Goal: Information Seeking & Learning: Learn about a topic

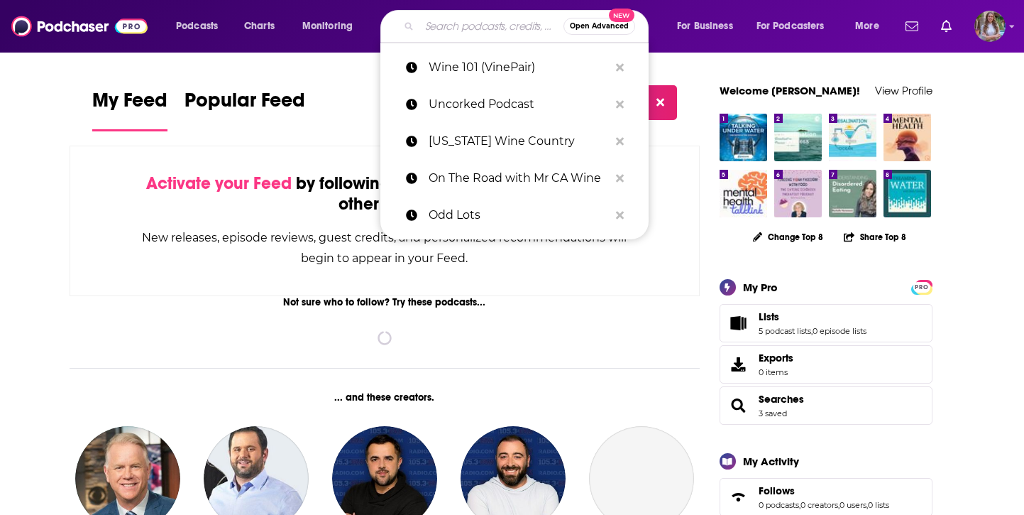
click at [494, 21] on input "Search podcasts, credits, & more..." at bounding box center [492, 26] width 144 height 23
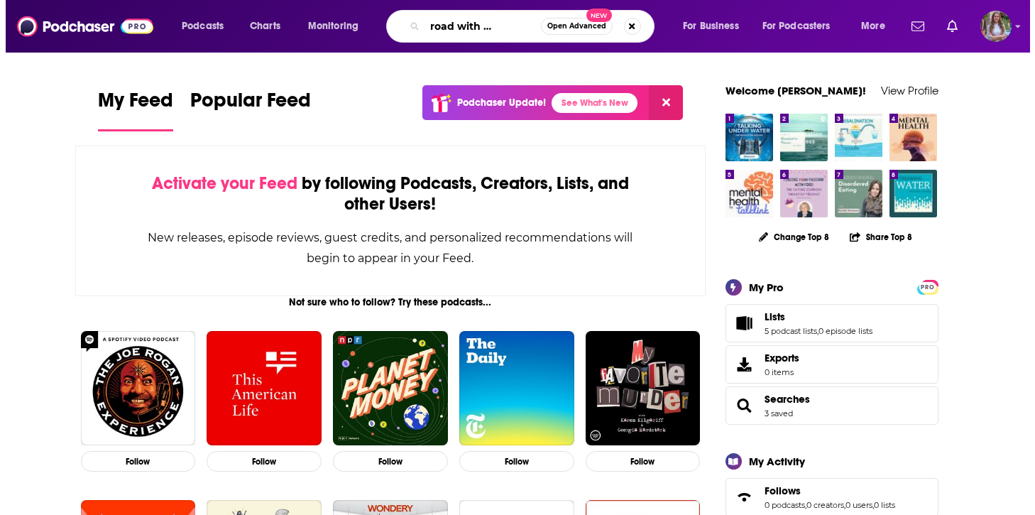
scroll to position [0, 44]
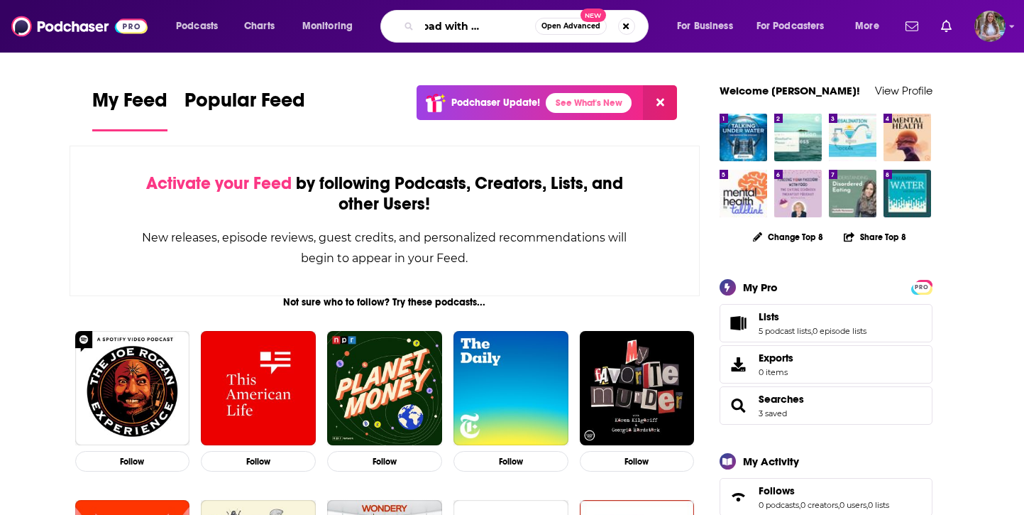
type input "on the road with mr ca wines"
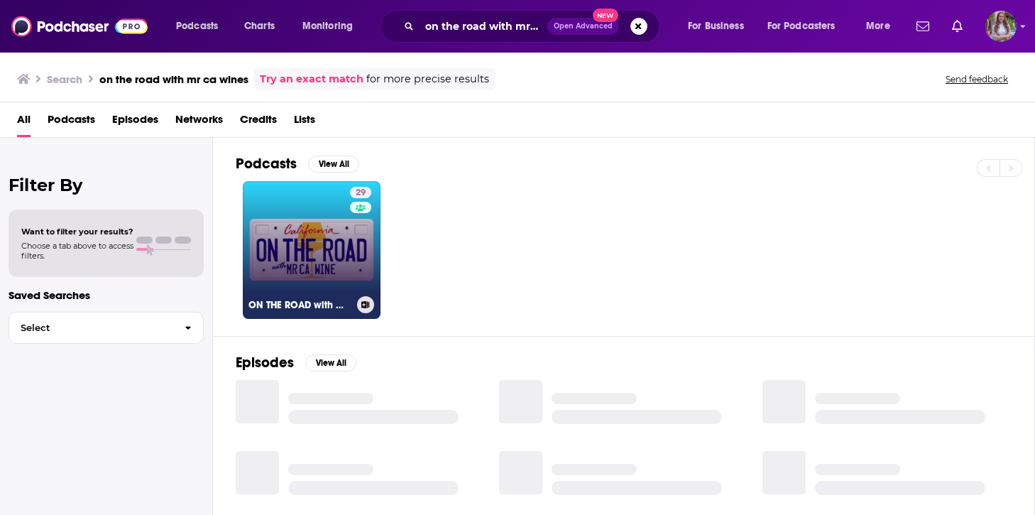
click at [326, 219] on link "29 ON THE ROAD with MR CA WINE" at bounding box center [312, 250] width 138 height 138
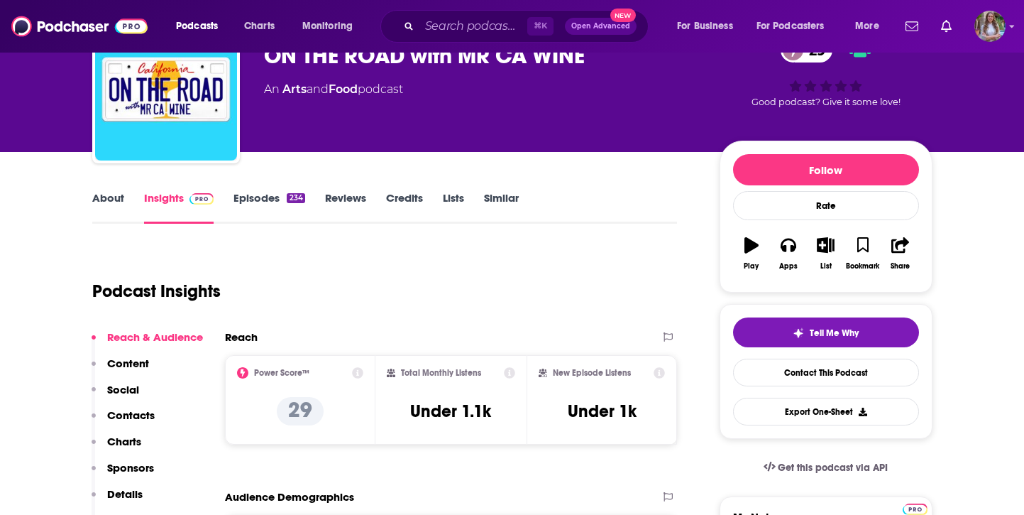
scroll to position [82, 0]
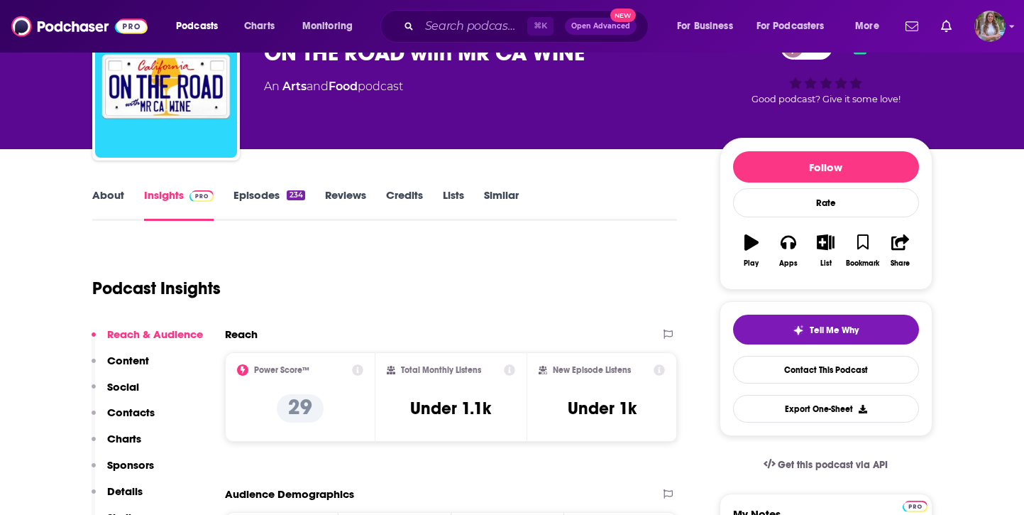
click at [248, 201] on link "Episodes 234" at bounding box center [269, 204] width 71 height 33
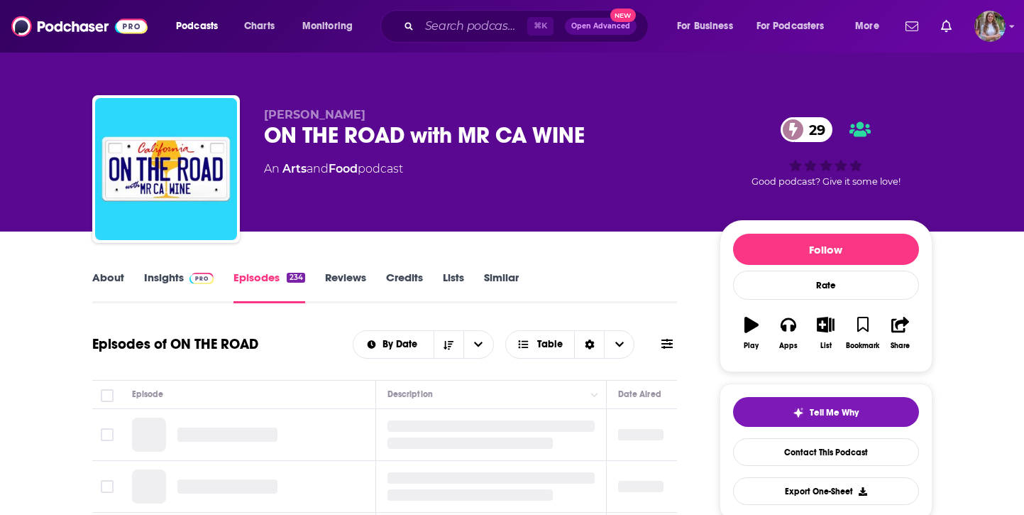
scroll to position [97, 0]
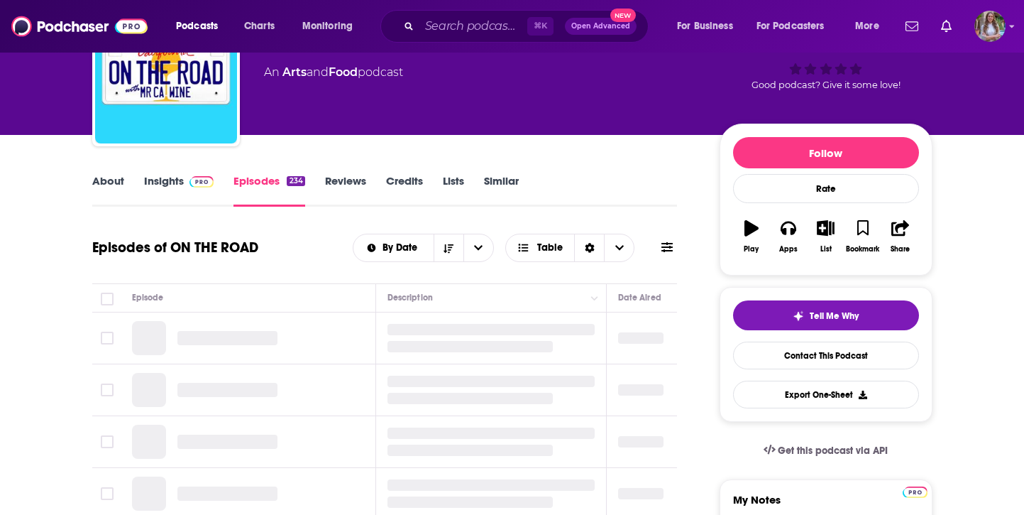
click at [177, 183] on link "Insights" at bounding box center [179, 190] width 70 height 33
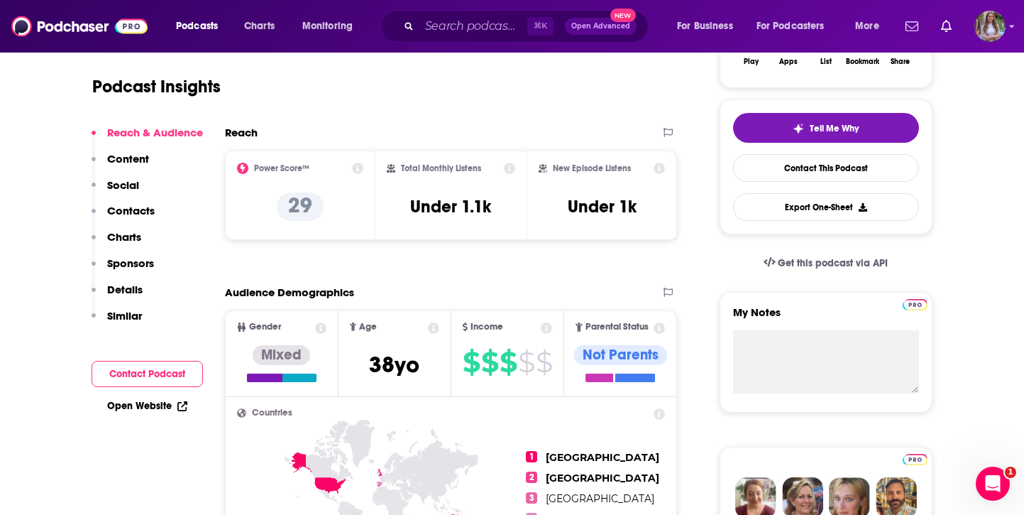
scroll to position [154, 0]
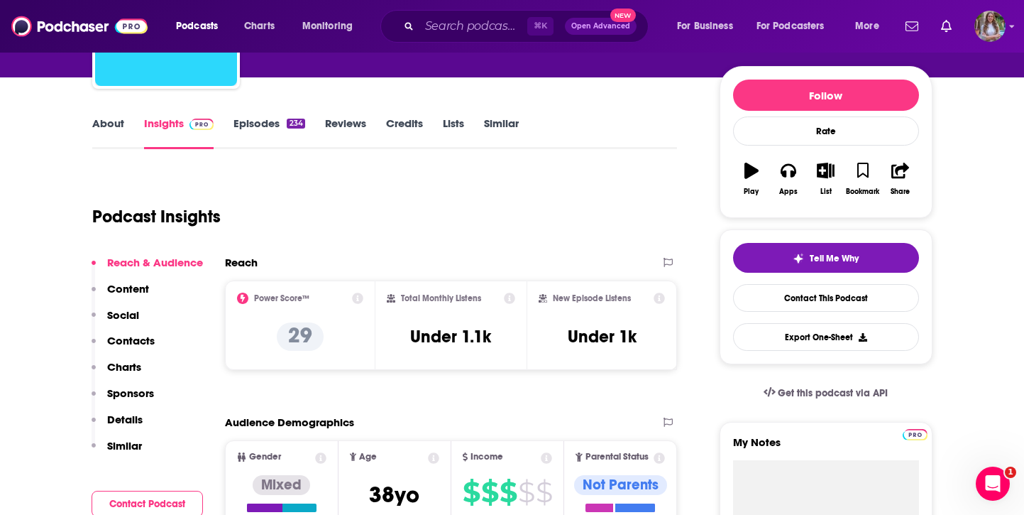
click at [275, 126] on link "Episodes 234" at bounding box center [269, 132] width 71 height 33
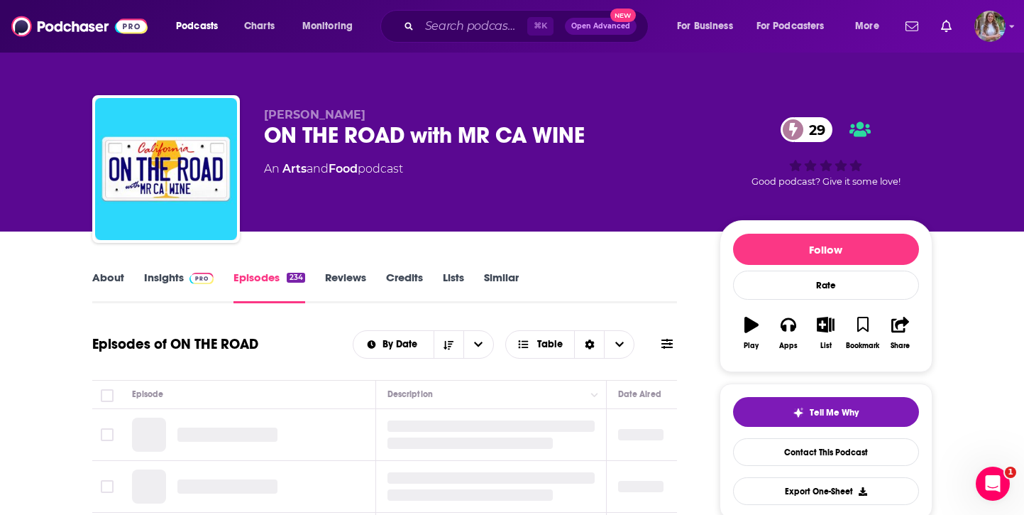
click at [350, 131] on div "ON THE ROAD with MR CA WINE 29" at bounding box center [480, 135] width 433 height 28
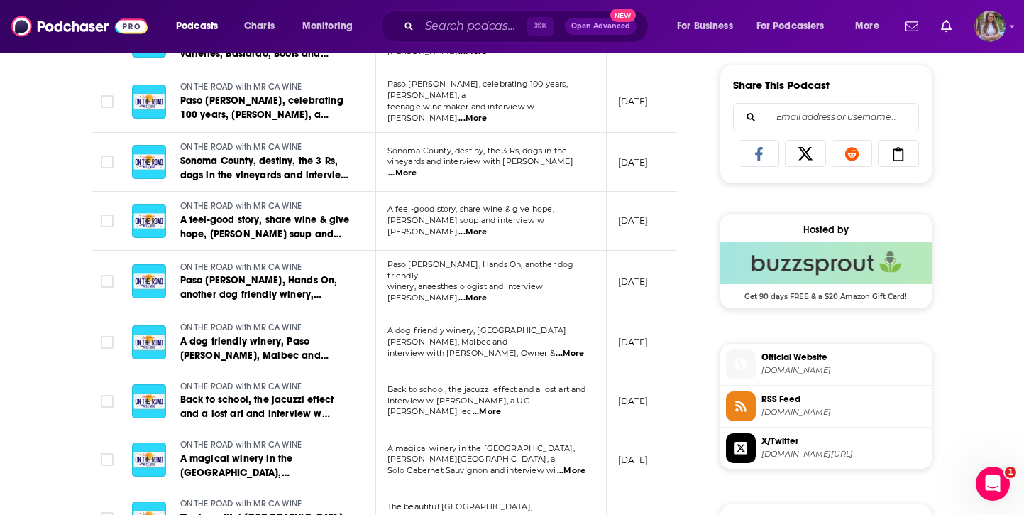
scroll to position [883, 0]
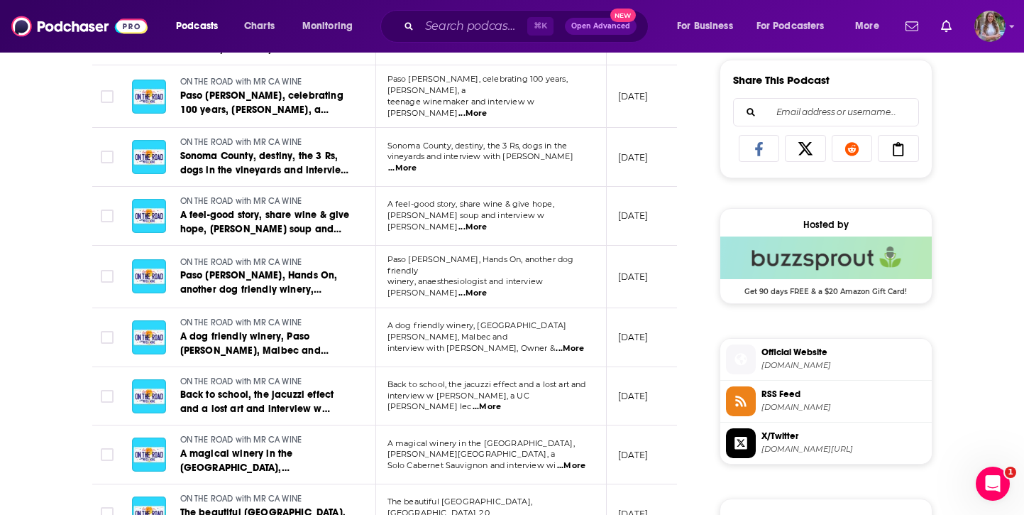
click at [487, 288] on span "...More" at bounding box center [473, 293] width 28 height 11
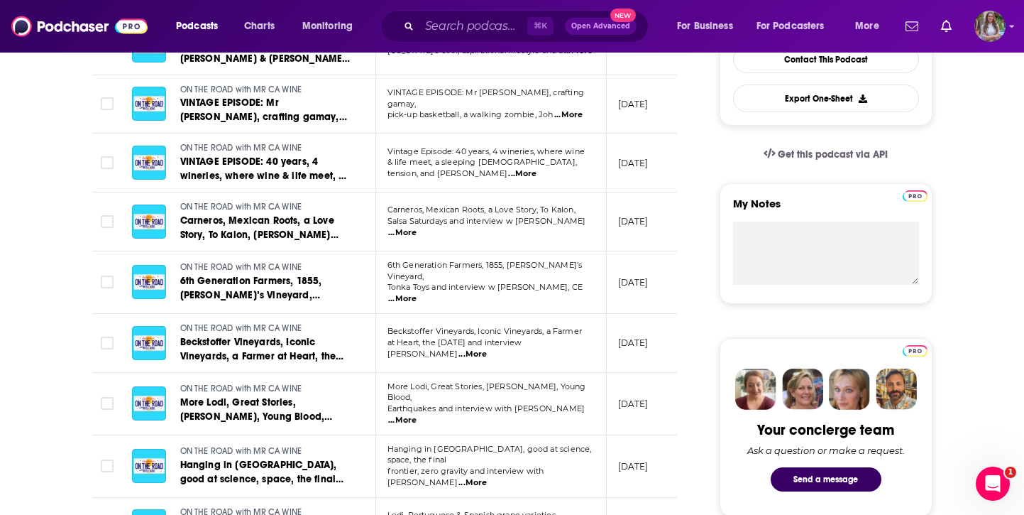
scroll to position [0, 0]
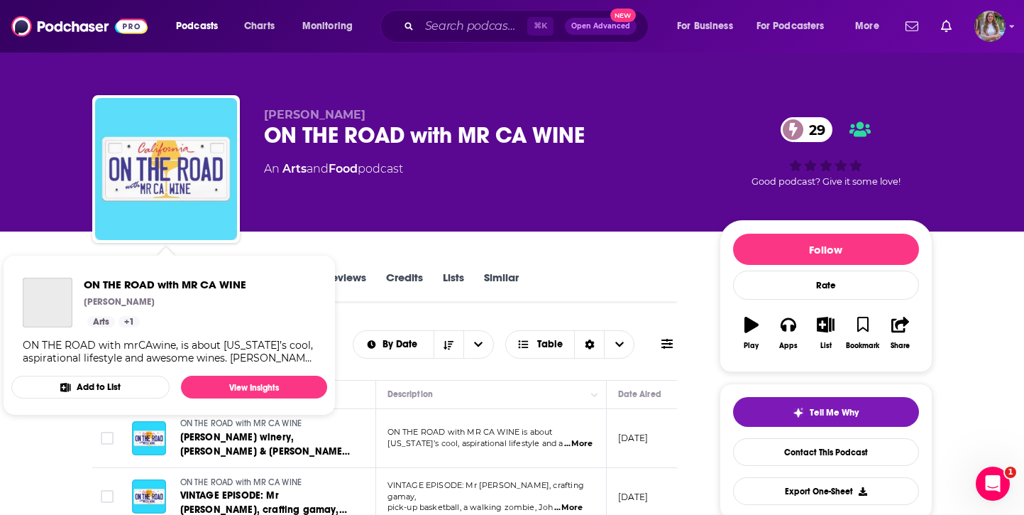
click at [214, 182] on img "ON THE ROAD with MR CA WINE" at bounding box center [166, 169] width 142 height 142
